Goal: Navigation & Orientation: Find specific page/section

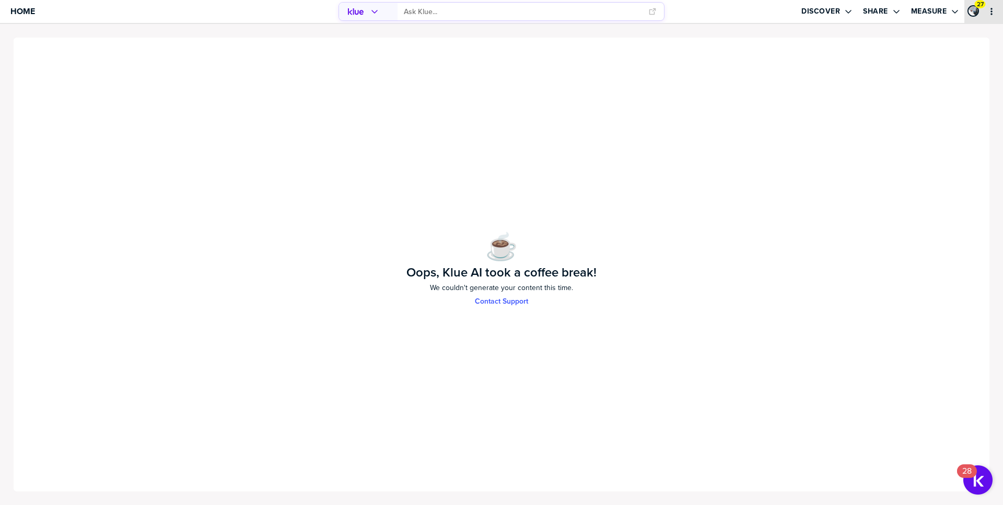
click at [988, 15] on icon "primary" at bounding box center [991, 11] width 8 height 8
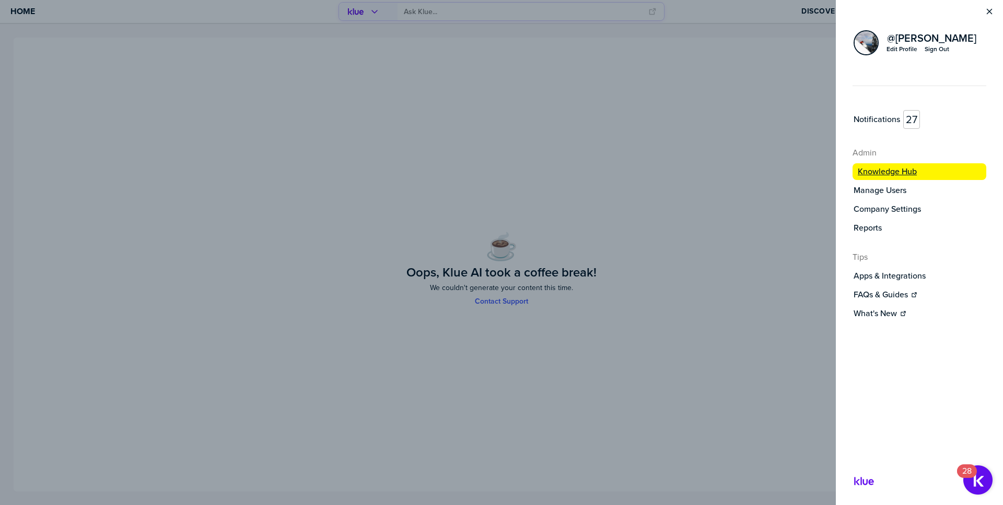
click at [885, 173] on label "Knowledge Hub" at bounding box center [886, 172] width 59 height 10
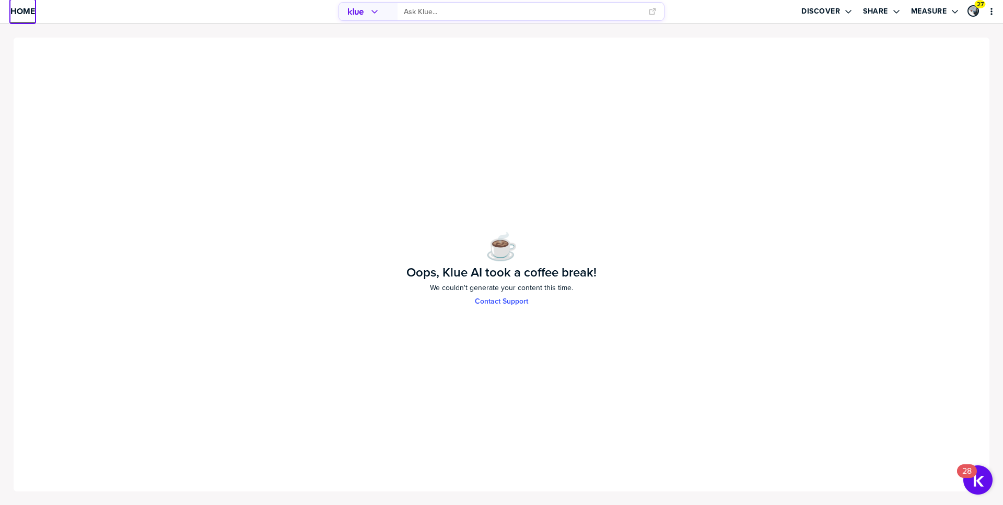
click at [20, 16] on span "Home" at bounding box center [22, 11] width 25 height 9
click at [21, 18] on link "Home" at bounding box center [22, 11] width 25 height 23
click at [23, 7] on span "Home" at bounding box center [22, 11] width 25 height 9
